Goal: Find specific page/section: Find specific page/section

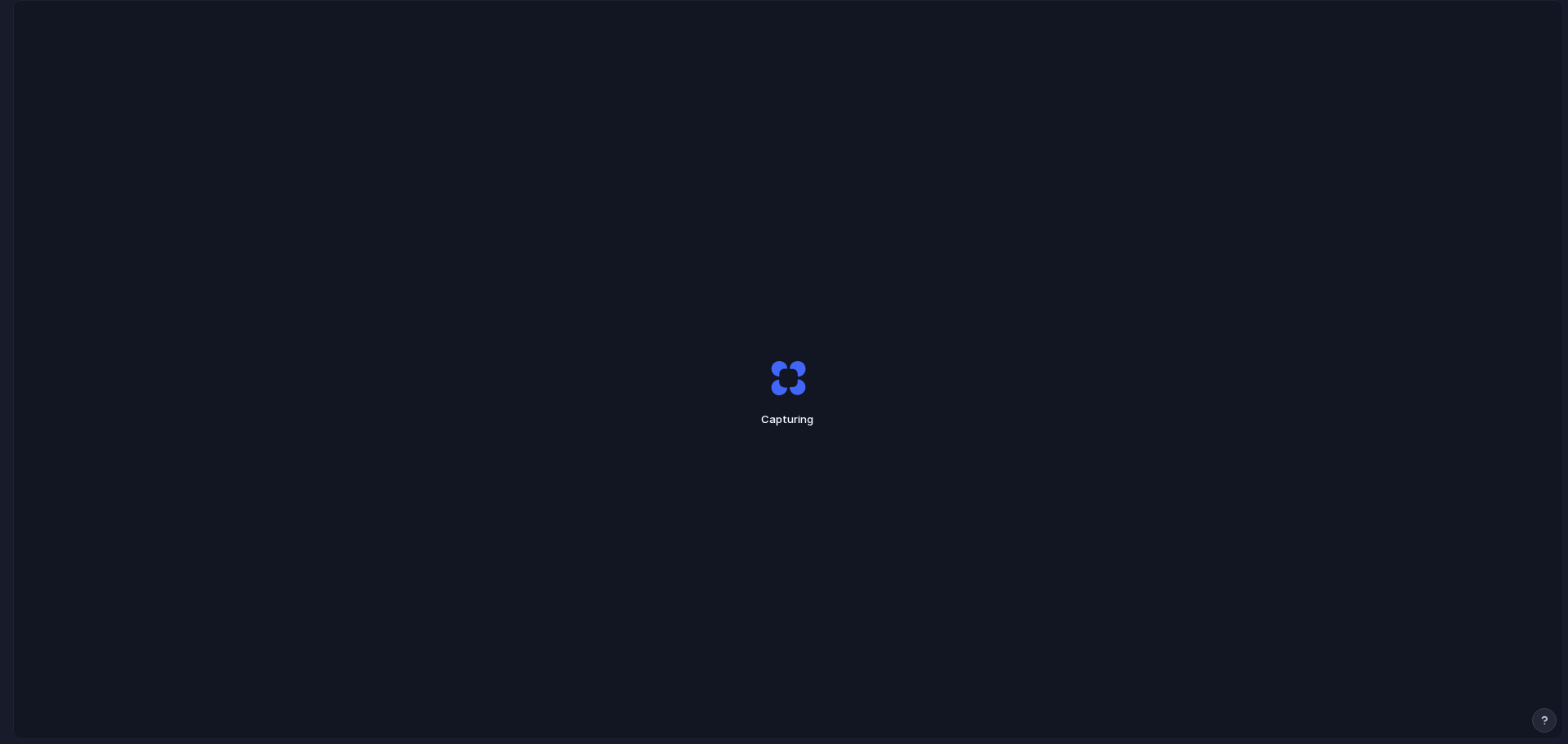
click at [443, 546] on div "Capturing" at bounding box center [788, 393] width 1548 height 784
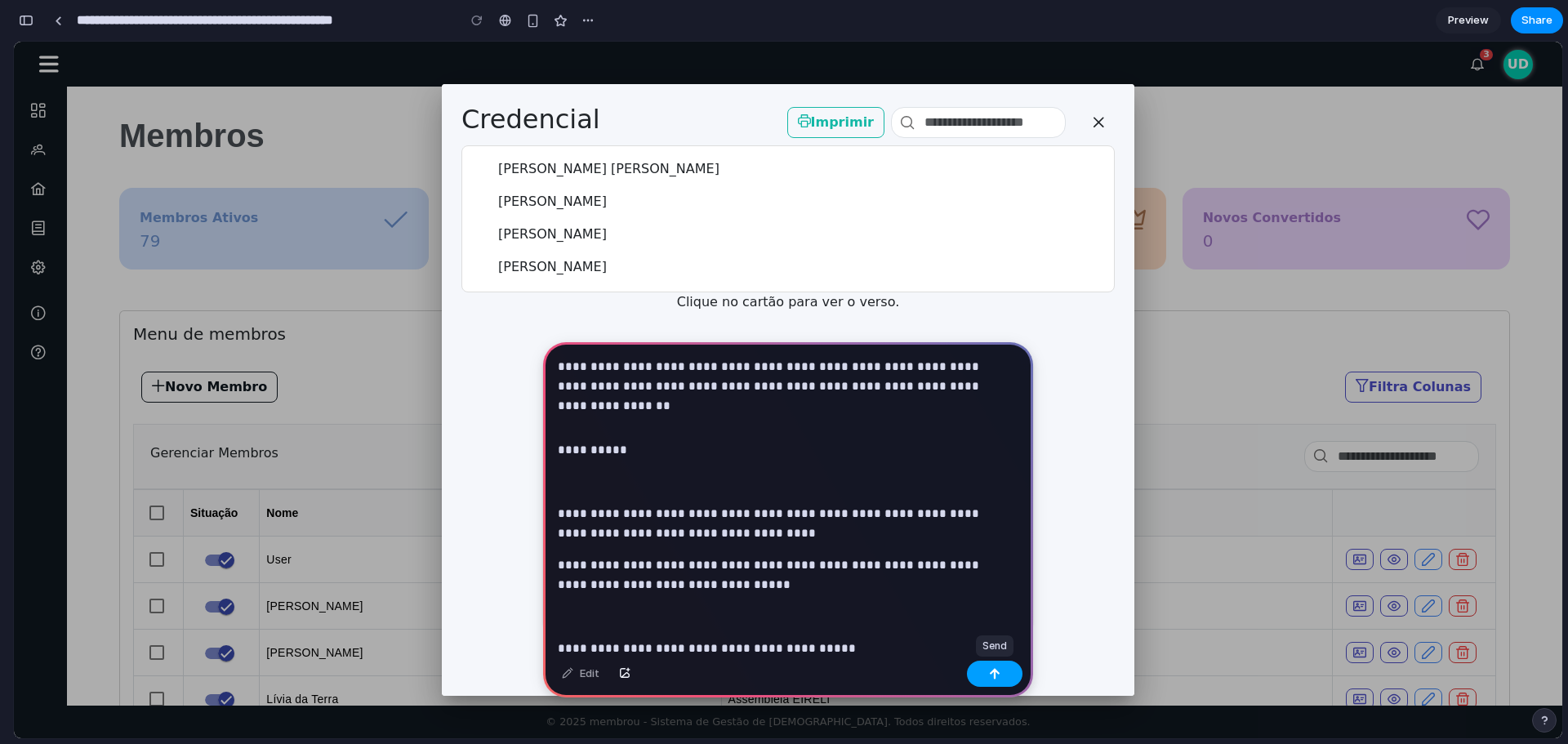
click at [993, 666] on button "button" at bounding box center [994, 674] width 55 height 26
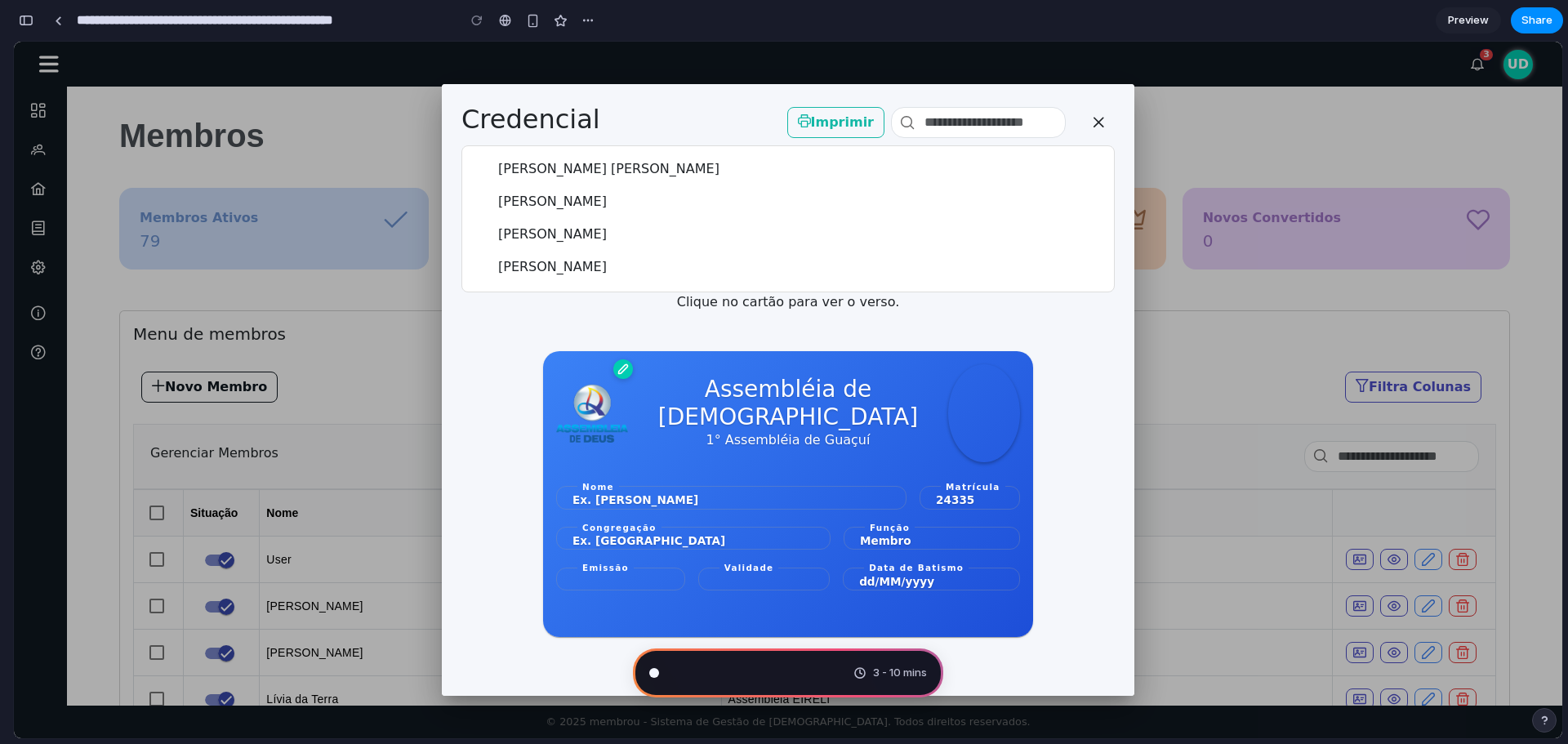
scroll to position [4372, 0]
click at [743, 433] on span "1° Assembléia de Guaçuí" at bounding box center [788, 440] width 164 height 20
click at [737, 360] on div "Assembléia de [DEMOGRAPHIC_DATA] 1° Assembléia de Guaçuí Nome Ex. [PERSON_NAME]…" at bounding box center [788, 494] width 490 height 286
click at [990, 128] on input at bounding box center [979, 123] width 175 height 31
click at [813, 510] on div "Assembléia de Deus 1° Assembléia de Guaçuí Nome Ex. Maria Isabell Matrícula 243…" at bounding box center [788, 494] width 490 height 286
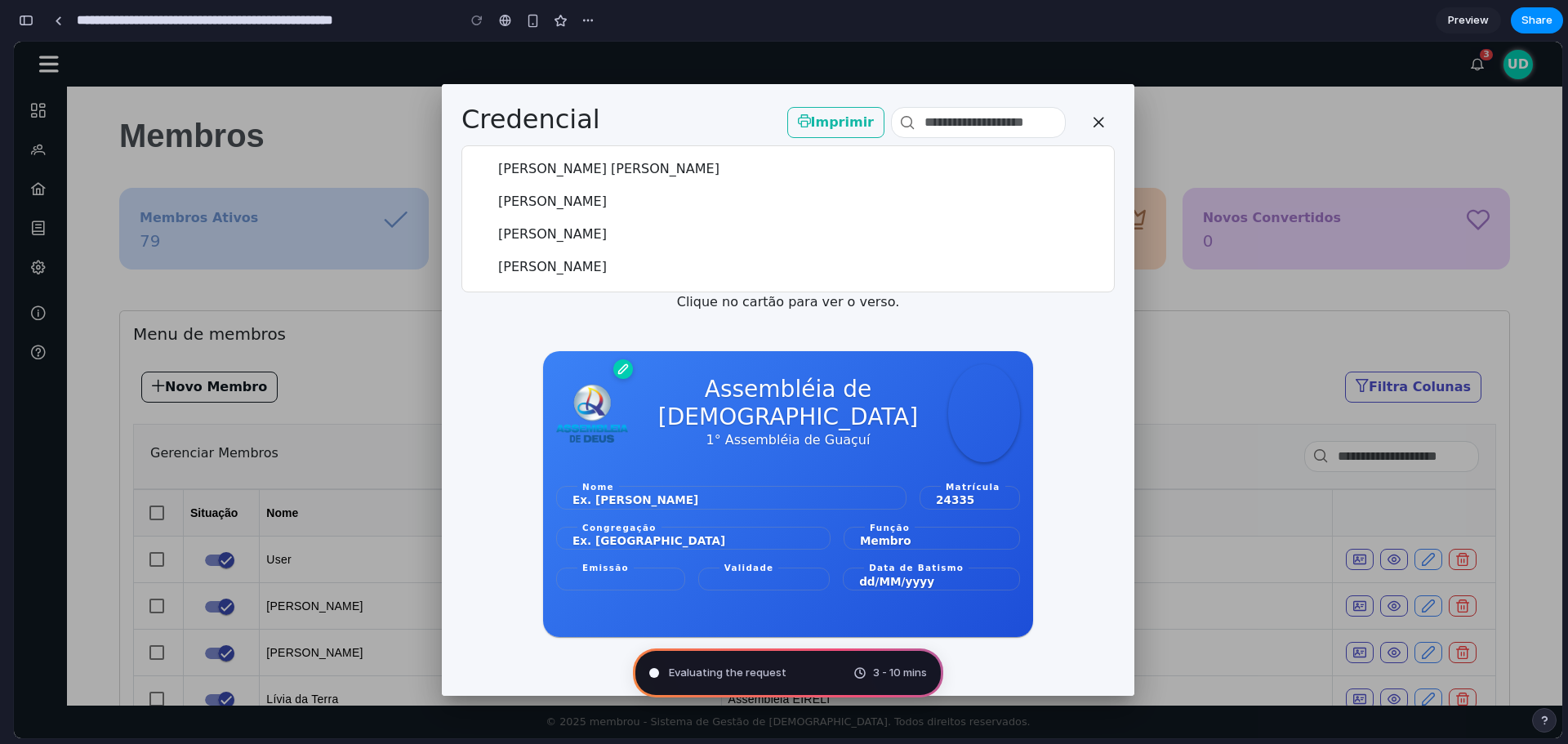
type input "**********"
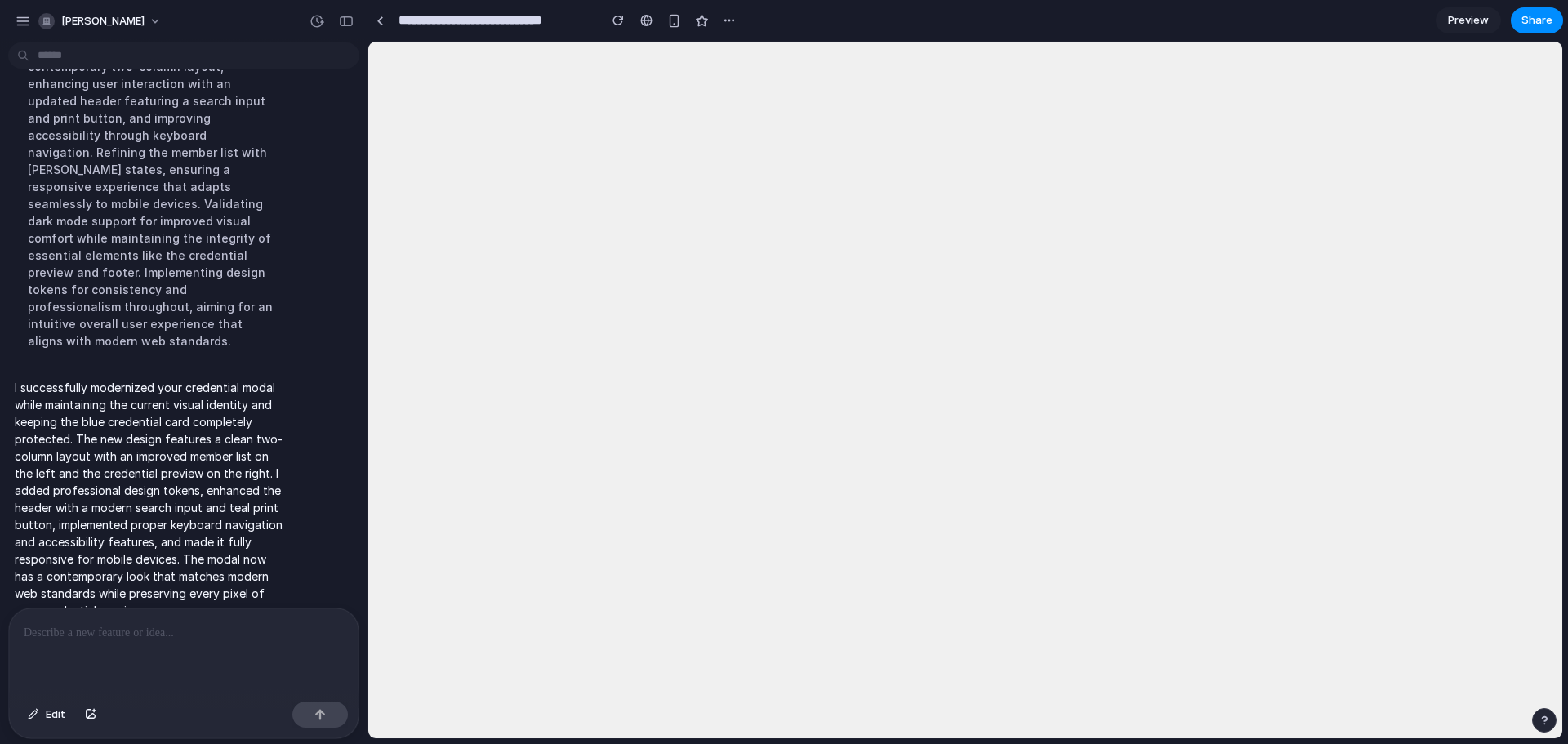
scroll to position [0, 0]
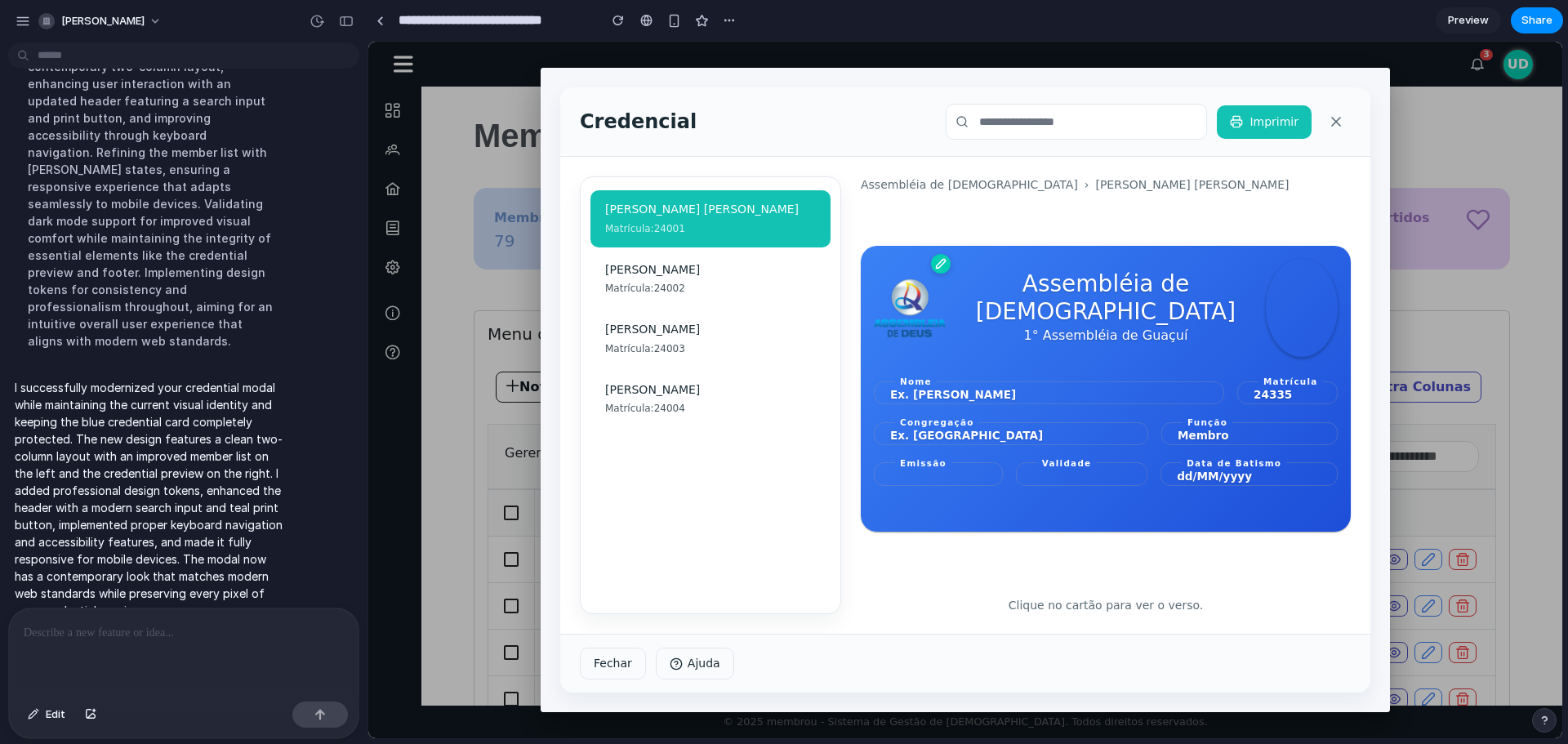
click at [1146, 446] on div "Assembléia de Deus 1° Assembléia de Guaçuí Nome Ex. Maria Isabell Matrícula 243…" at bounding box center [1106, 388] width 490 height 286
click at [1120, 610] on p "Clique no cartão para ver o verso." at bounding box center [1106, 605] width 490 height 17
click at [664, 266] on div "Alice Cabreira" at bounding box center [711, 270] width 211 height 16
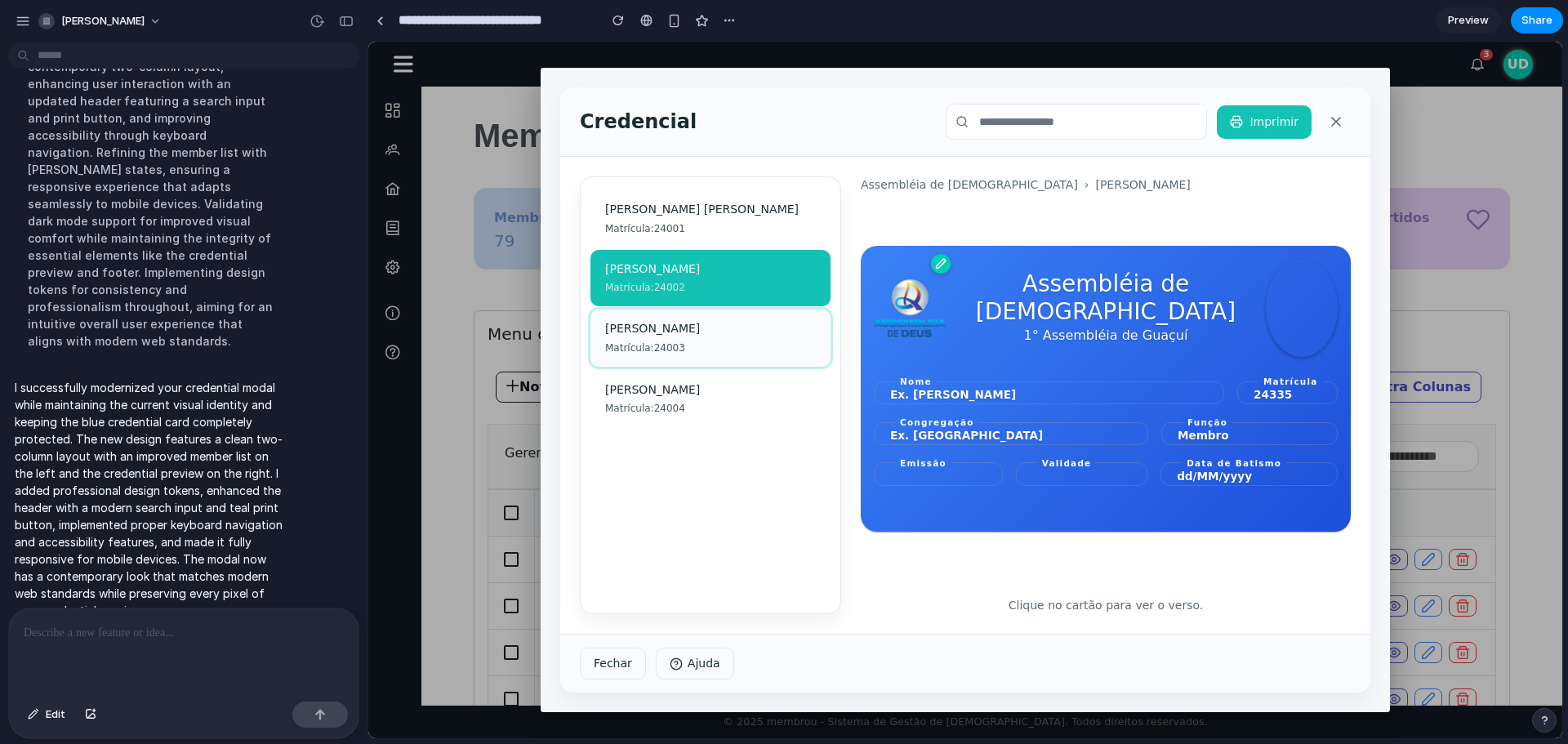
click at [652, 327] on div "Amanda Lessa" at bounding box center [711, 329] width 211 height 16
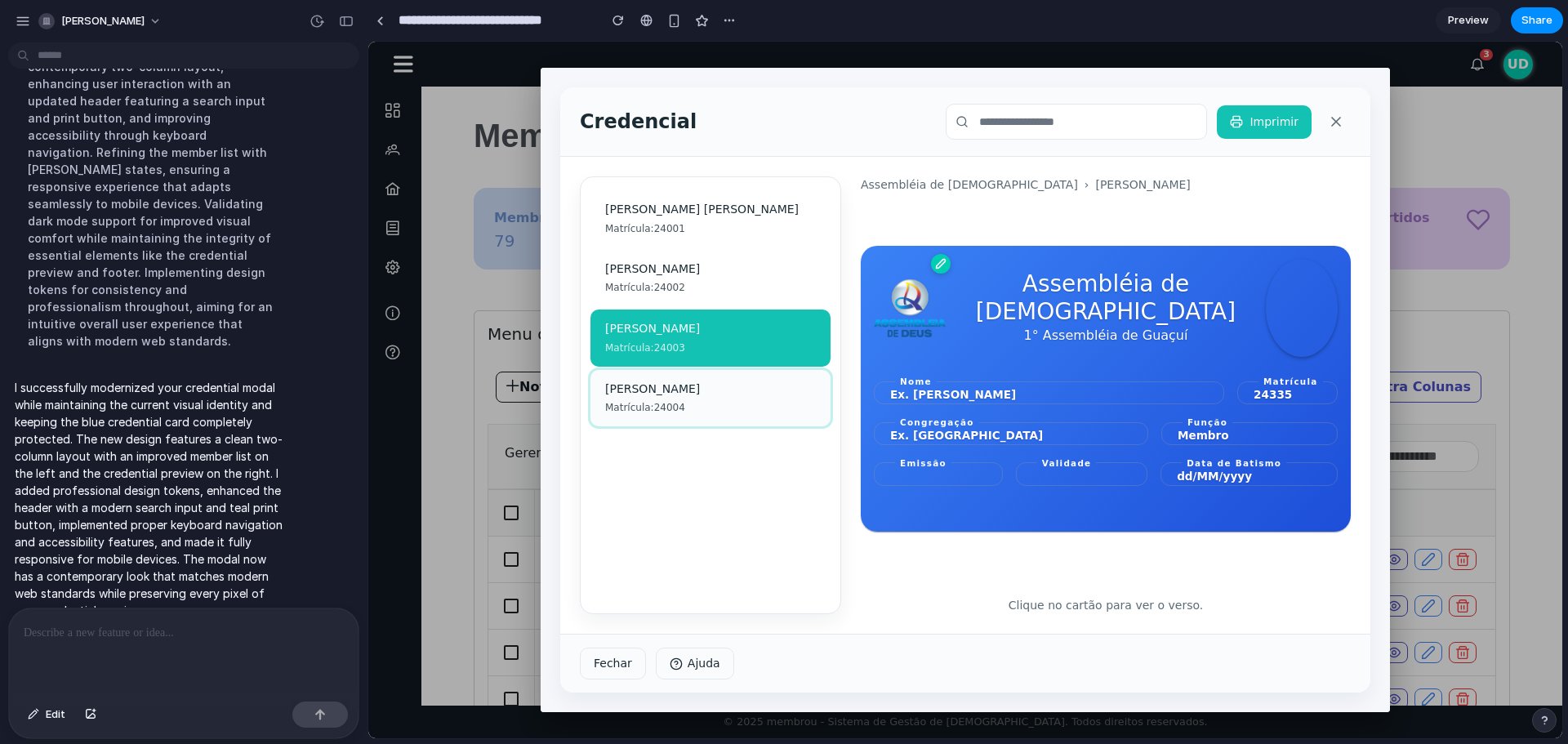
click at [664, 371] on li "Ana Laura Parreira Matrícula: 24004" at bounding box center [710, 398] width 240 height 57
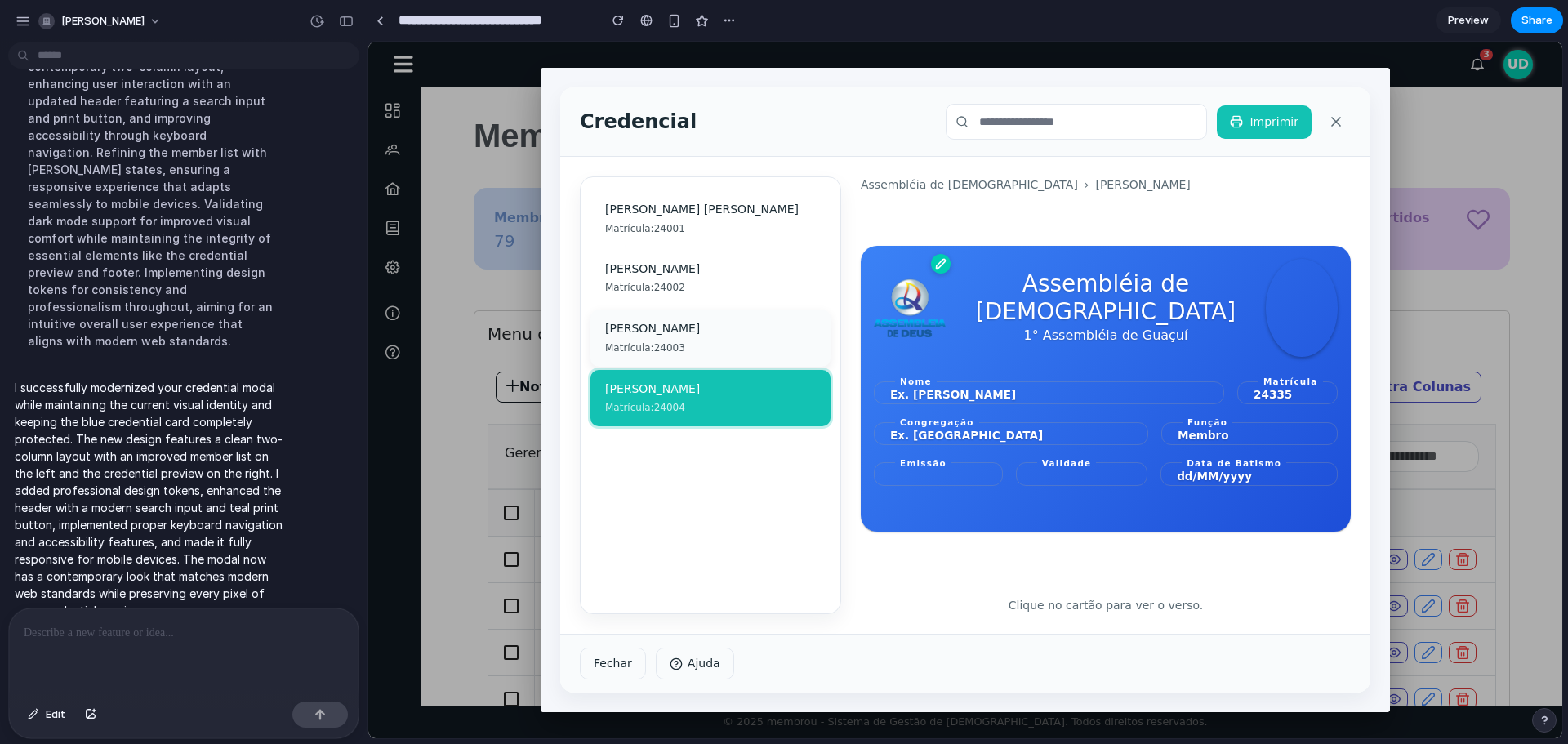
click at [658, 327] on div "Amanda Lessa" at bounding box center [711, 329] width 211 height 16
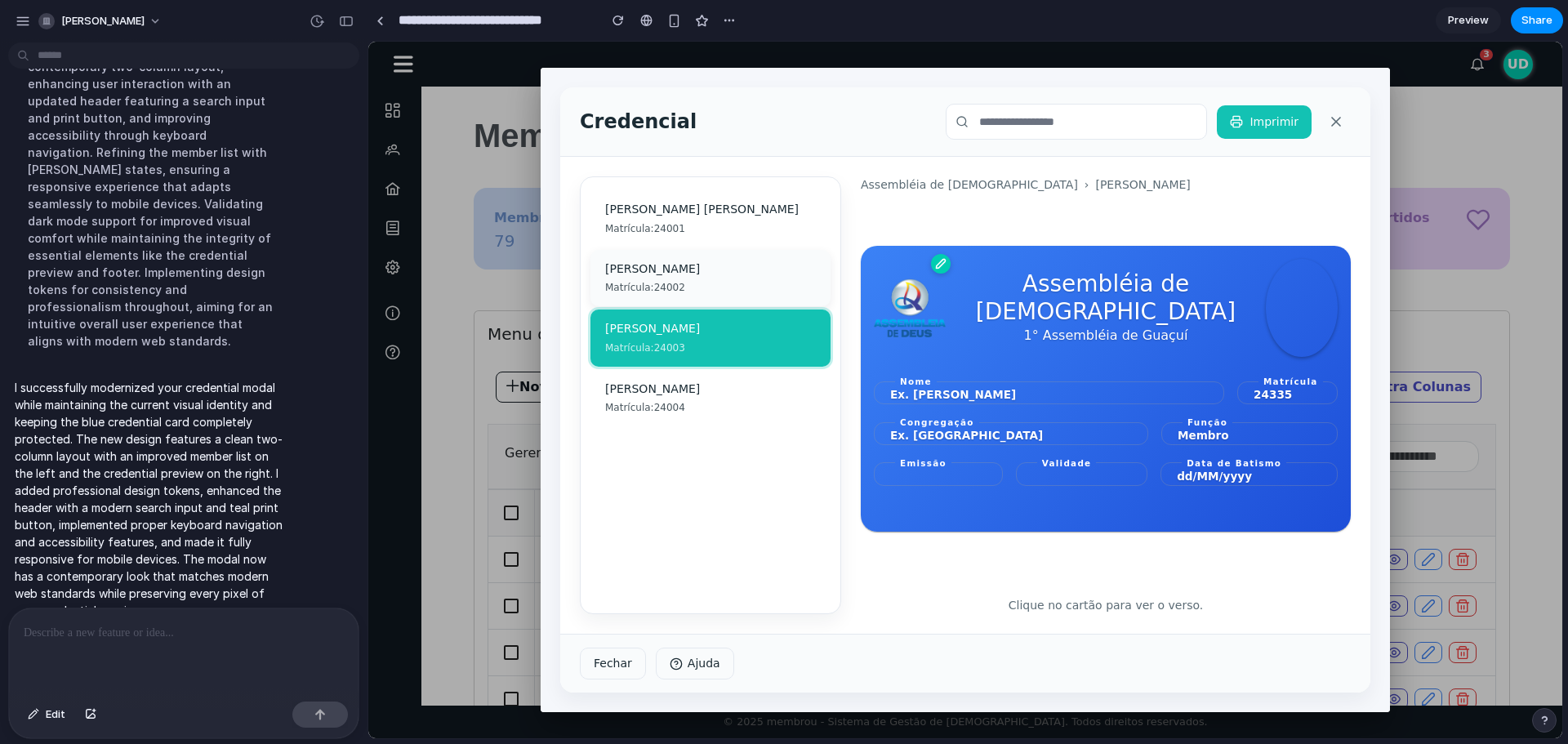
click at [660, 262] on div "Alice Cabreira" at bounding box center [711, 270] width 211 height 16
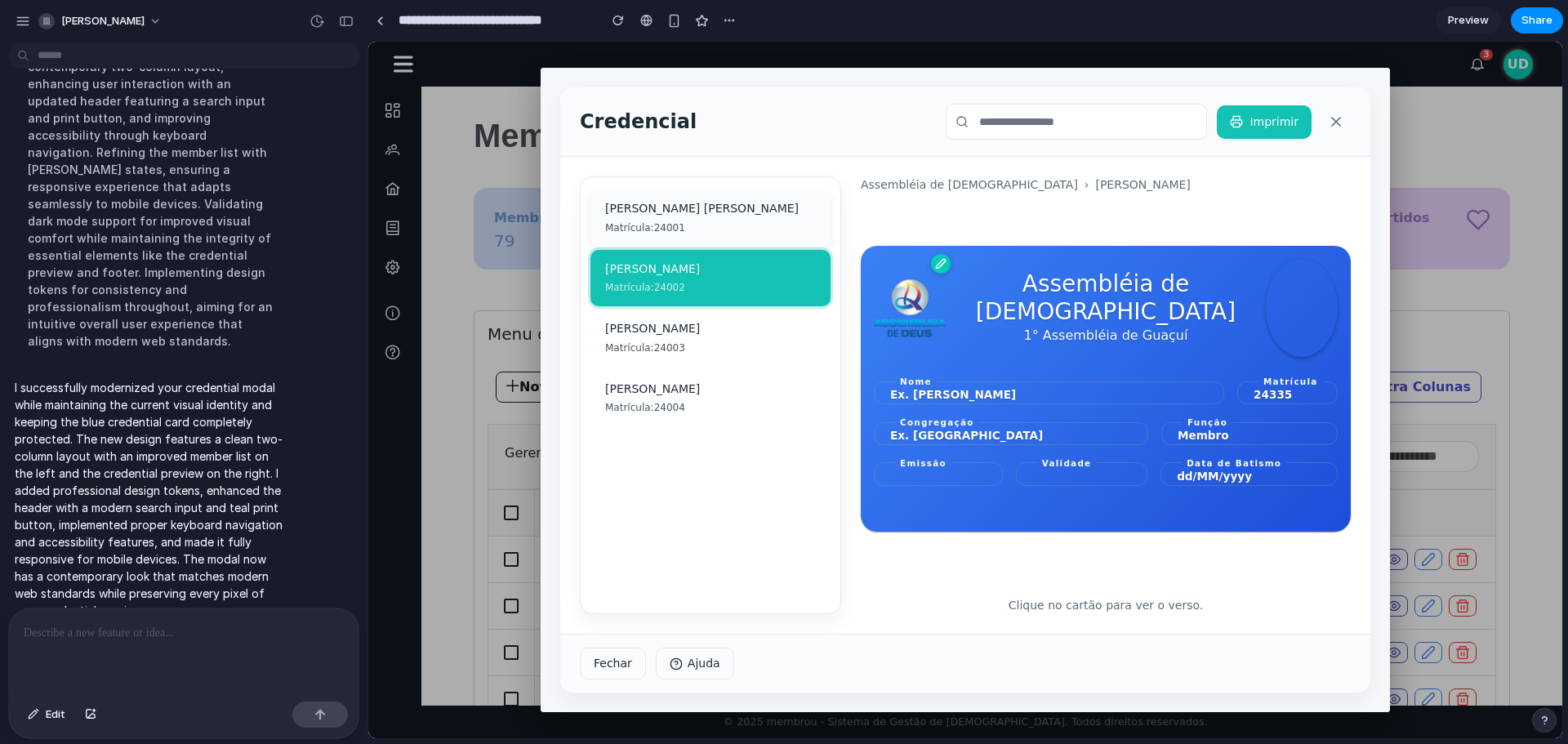
click at [690, 195] on li "Alessandra Esteves Neto Matrícula: 24001" at bounding box center [710, 218] width 240 height 57
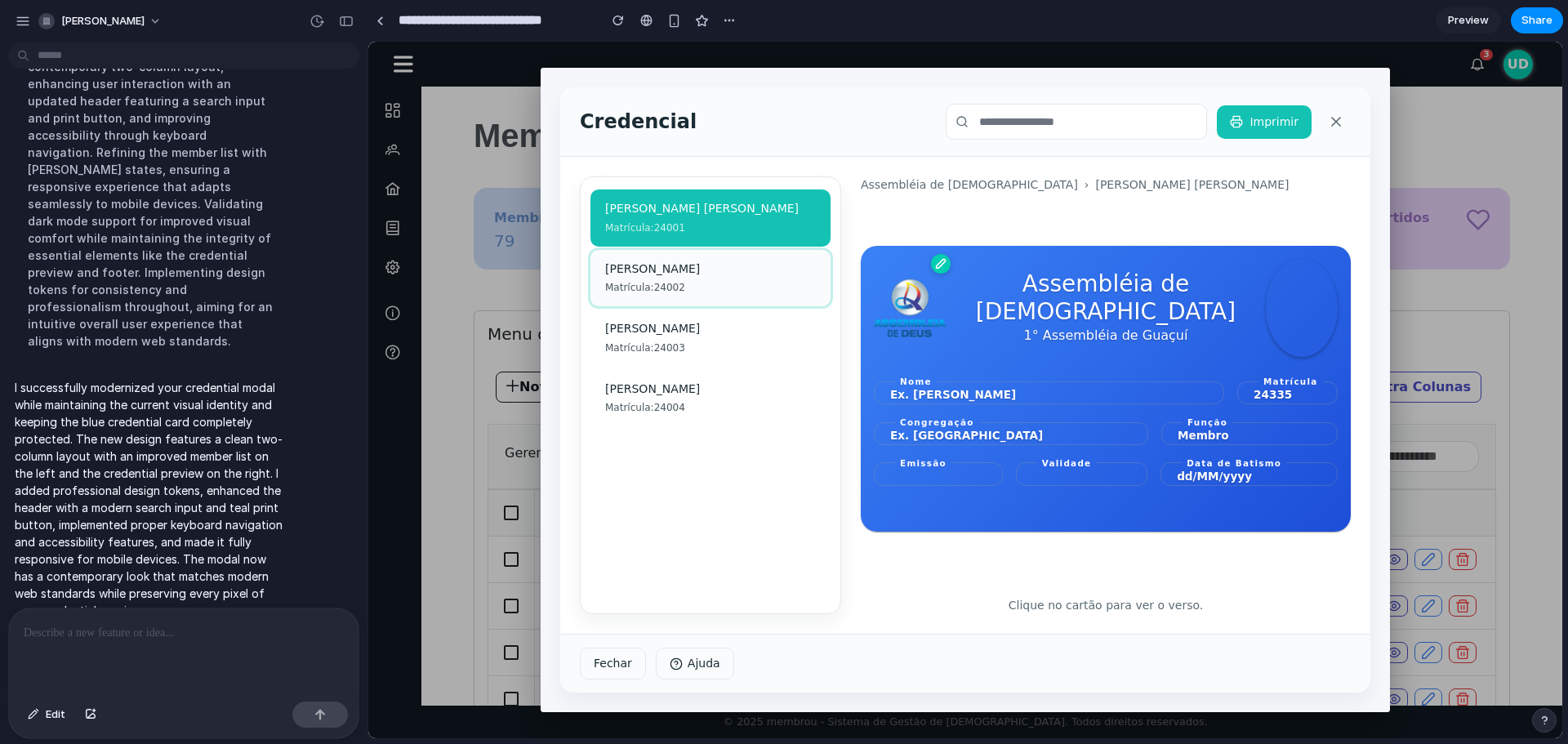
click at [673, 276] on div "Alice Cabreira" at bounding box center [711, 270] width 211 height 16
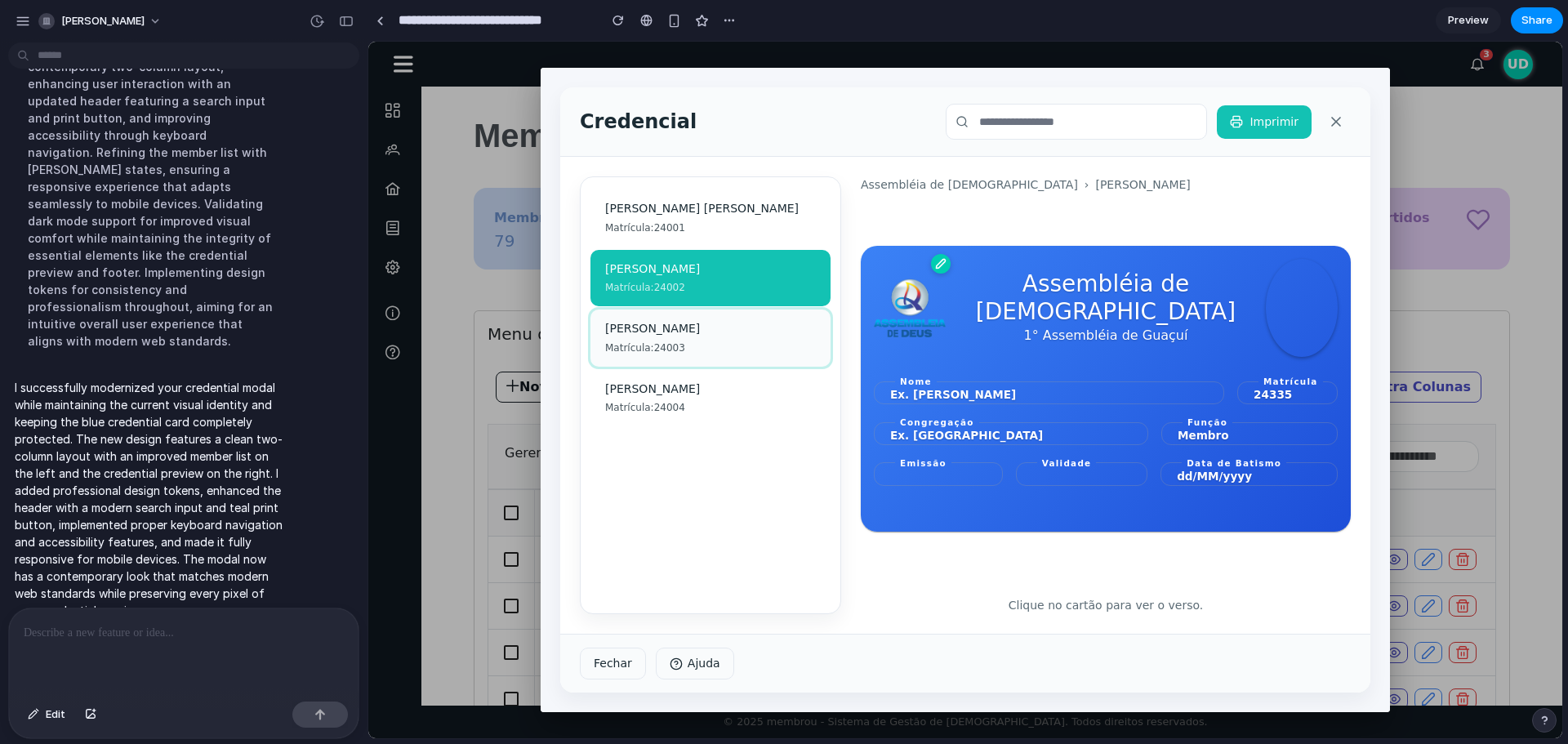
click at [674, 344] on div "Matrícula: 24003" at bounding box center [711, 348] width 211 height 15
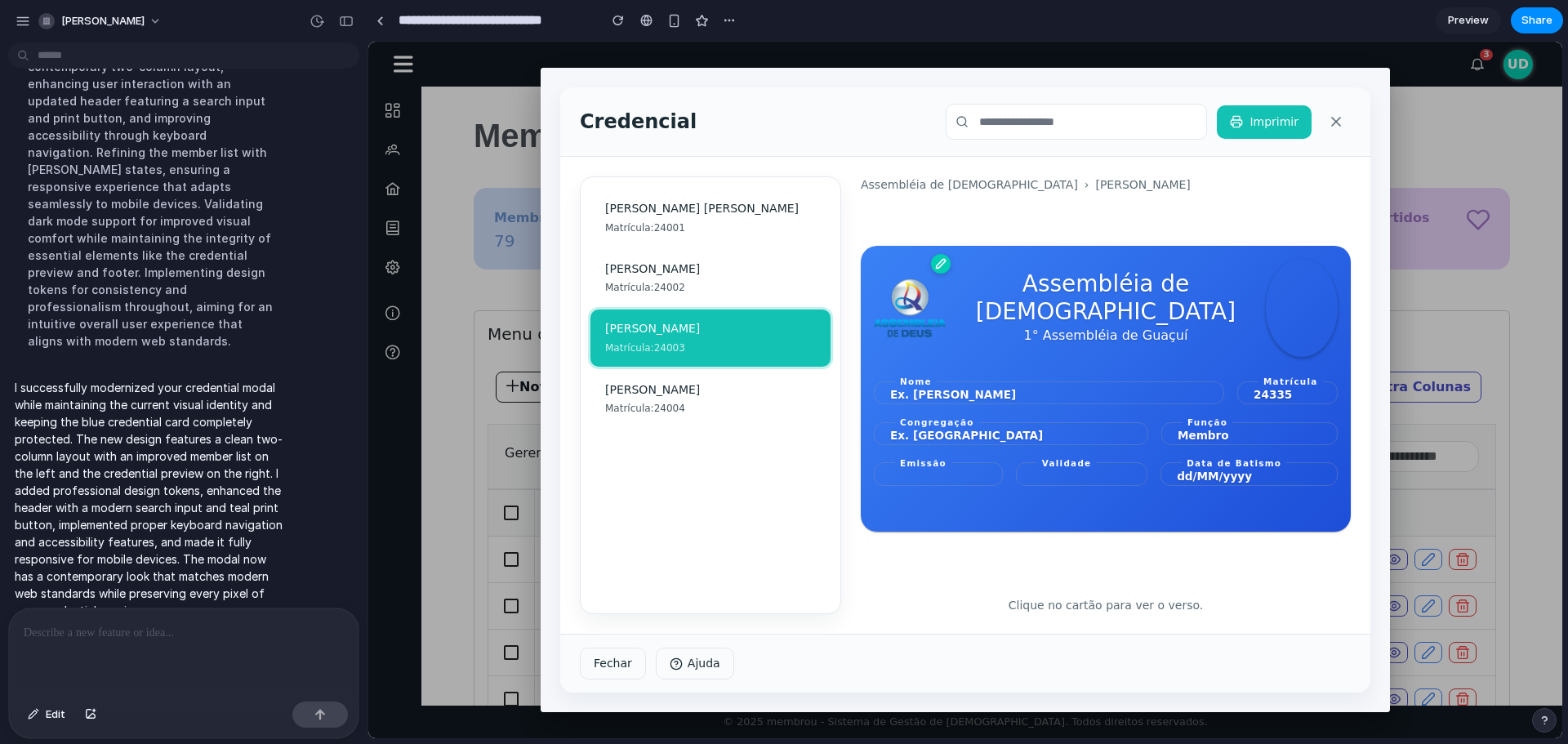
click at [667, 431] on div "Alessandra Esteves Neto Matrícula: 24001 Alice Cabreira Matrícula: 24002 Amanda…" at bounding box center [710, 395] width 260 height 436
click at [661, 444] on div "Alessandra Esteves Neto Matrícula: 24001 Alice Cabreira Matrícula: 24002 Amanda…" at bounding box center [710, 395] width 260 height 436
drag, startPoint x: 648, startPoint y: 393, endPoint x: 647, endPoint y: 407, distance: 14.0
click at [648, 395] on div "Ana Laura Parreira" at bounding box center [711, 390] width 211 height 16
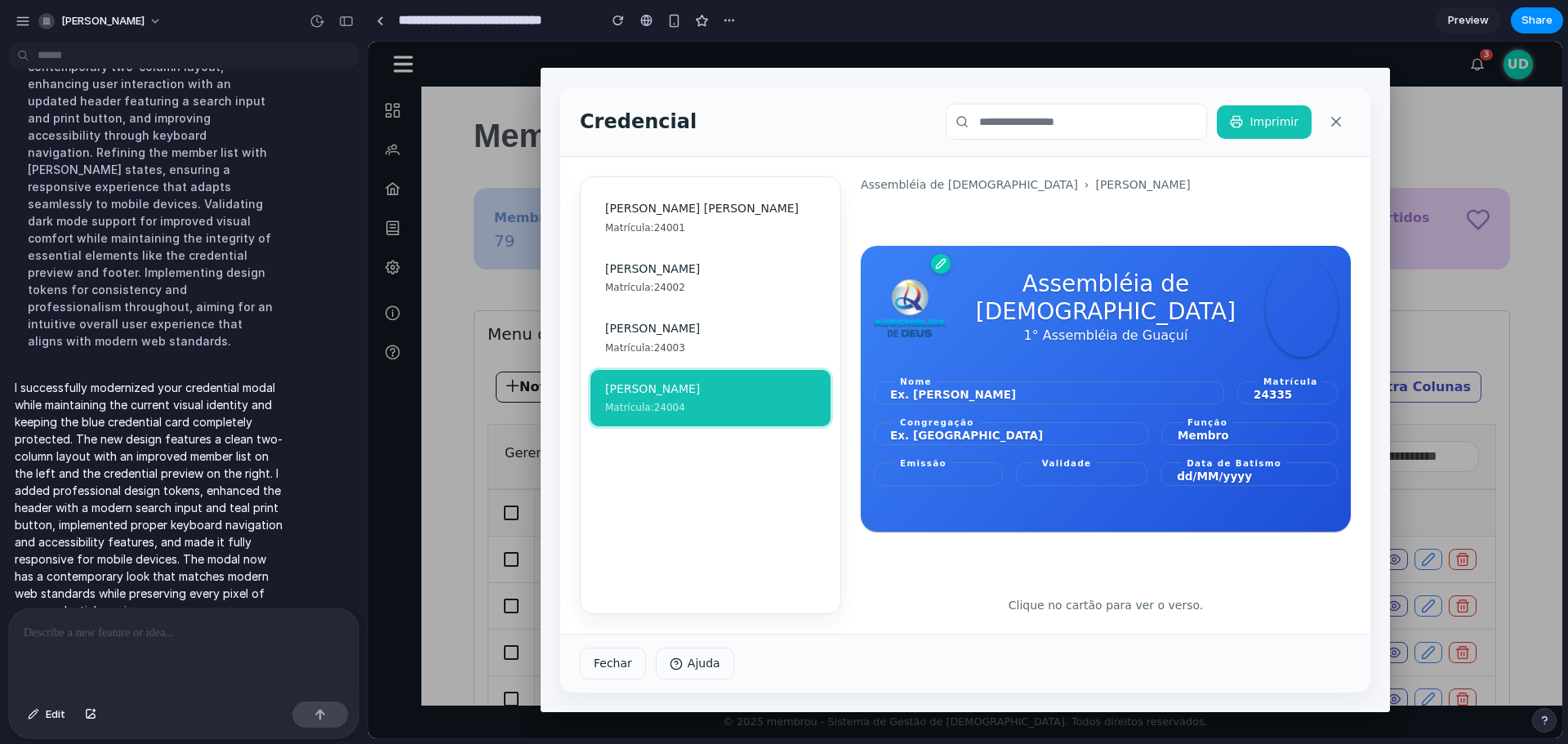
drag, startPoint x: 655, startPoint y: 492, endPoint x: 655, endPoint y: 480, distance: 12.0
click at [655, 491] on div "Alessandra Esteves Neto Matrícula: 24001 Alice Cabreira Matrícula: 24002 Amanda…" at bounding box center [710, 395] width 260 height 436
click at [658, 333] on div "Amanda Lessa" at bounding box center [711, 329] width 211 height 16
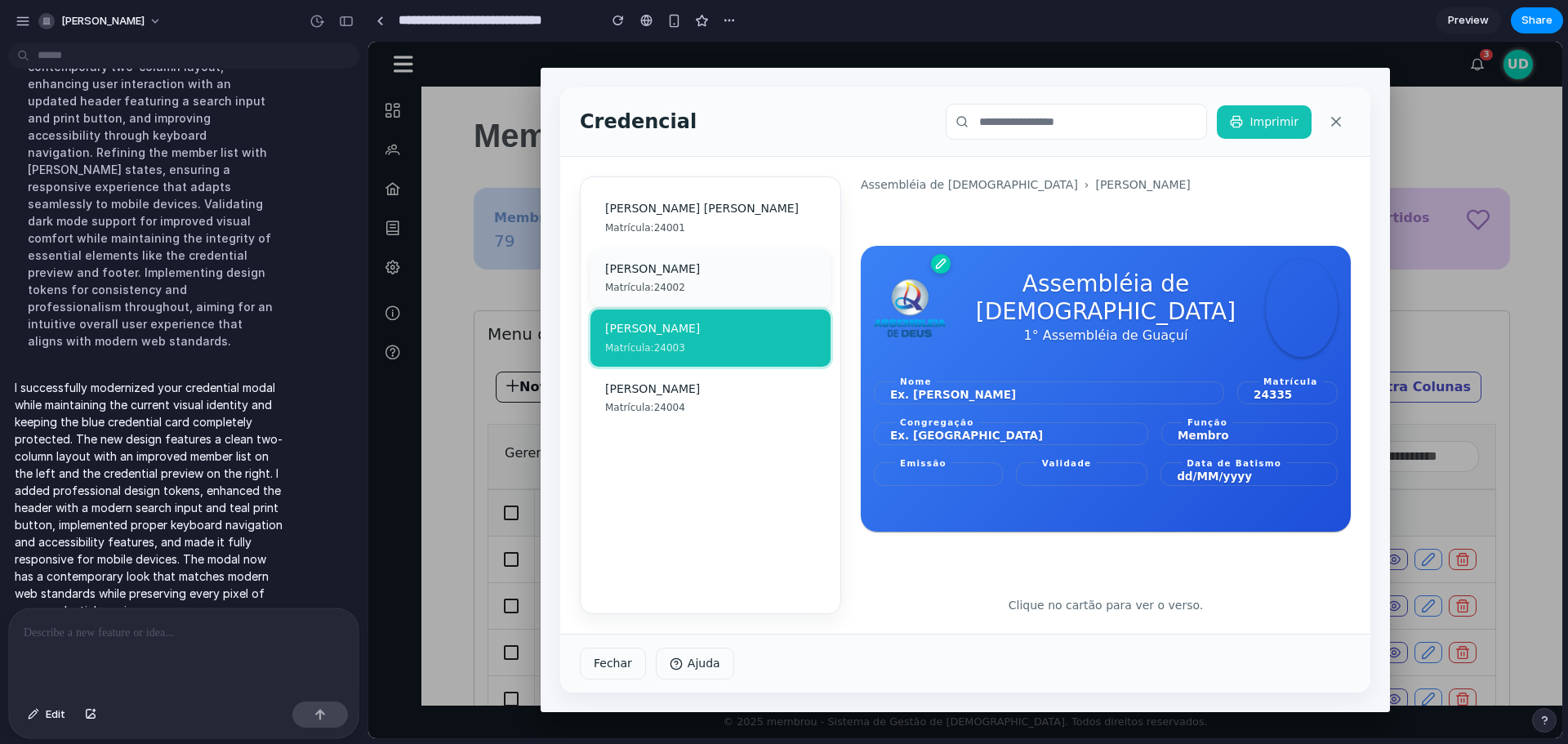
click at [662, 271] on div "Alice Cabreira" at bounding box center [711, 270] width 211 height 16
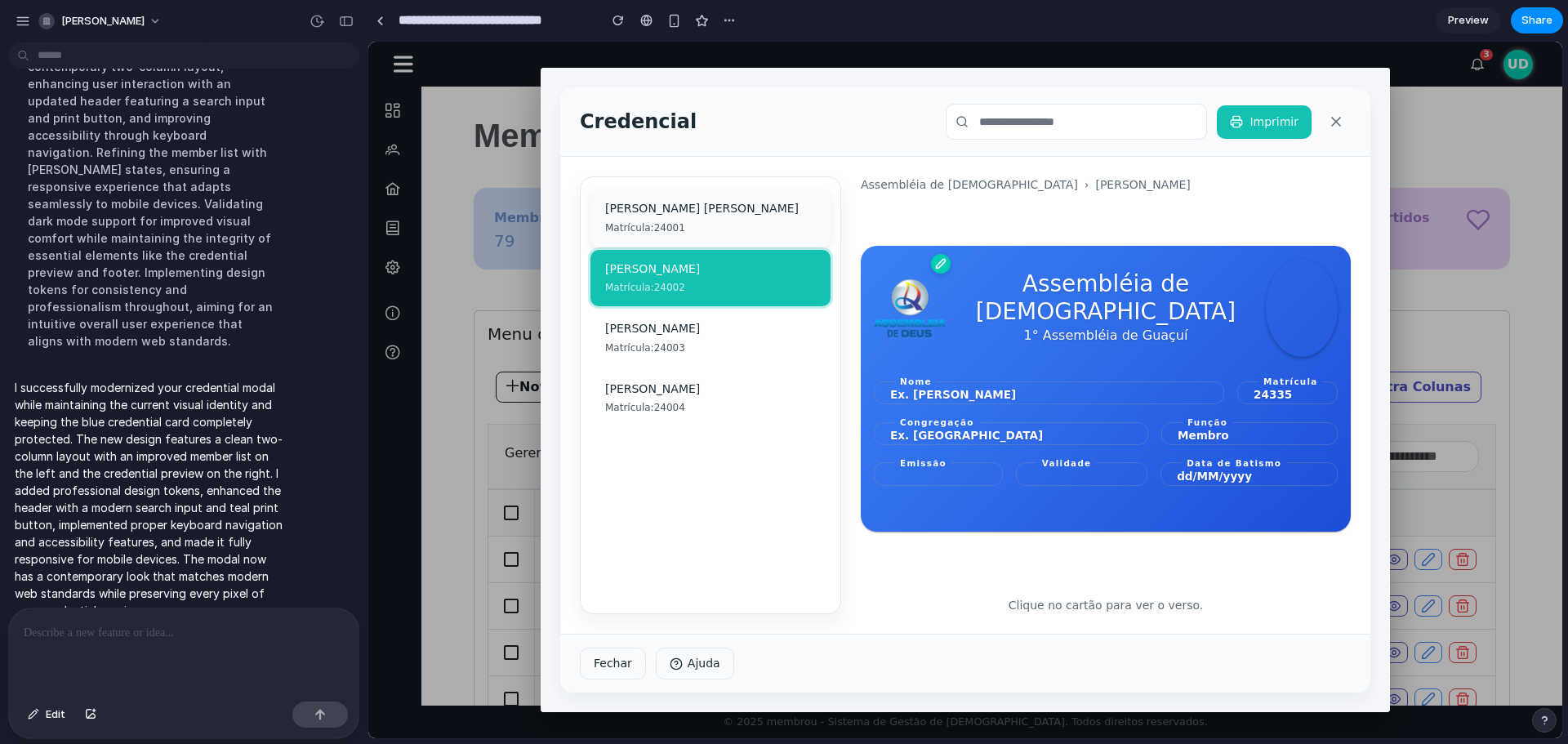
click at [669, 210] on div "Alessandra Esteves Neto" at bounding box center [711, 210] width 211 height 16
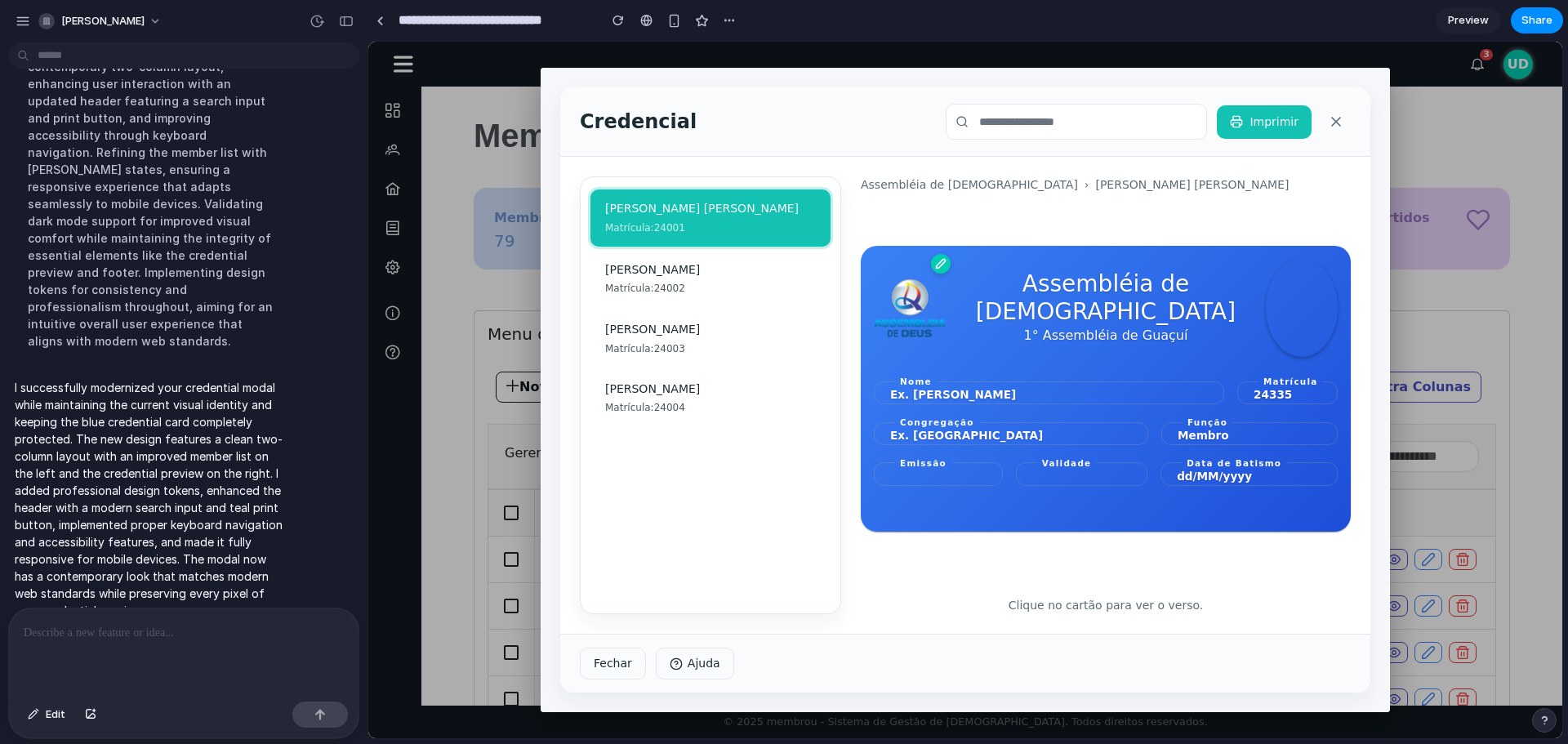
click at [669, 667] on icon "button" at bounding box center [676, 664] width 13 height 13
click at [636, 676] on button "Fechar" at bounding box center [613, 663] width 66 height 32
click at [630, 674] on button "Fechar" at bounding box center [613, 663] width 66 height 32
click at [727, 671] on button "Ajuda" at bounding box center [694, 663] width 78 height 32
